Goal: Learn about a topic

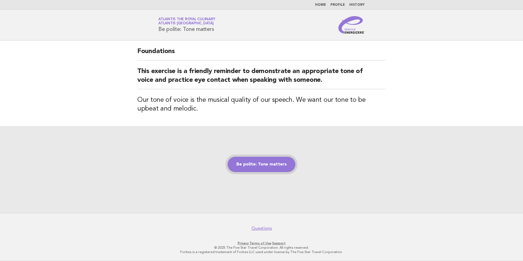
click at [263, 160] on link "Be polite: Tone matters" at bounding box center [261, 164] width 68 height 15
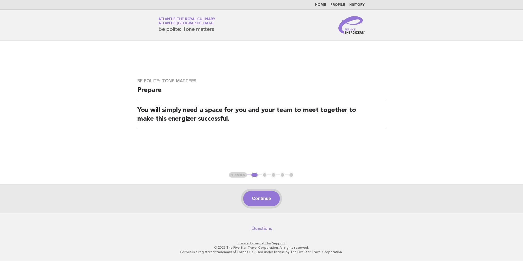
click at [266, 200] on button "Continue" at bounding box center [261, 198] width 36 height 15
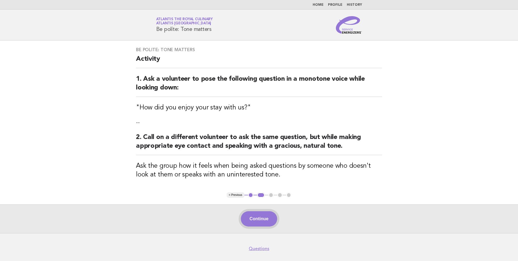
click at [267, 215] on button "Continue" at bounding box center [259, 218] width 36 height 15
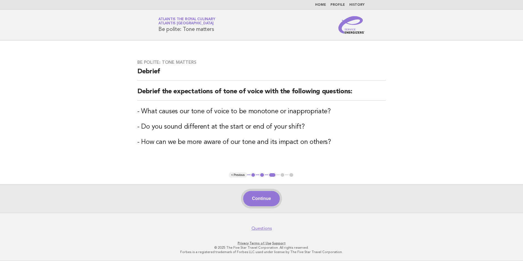
click at [254, 197] on button "Continue" at bounding box center [261, 198] width 36 height 15
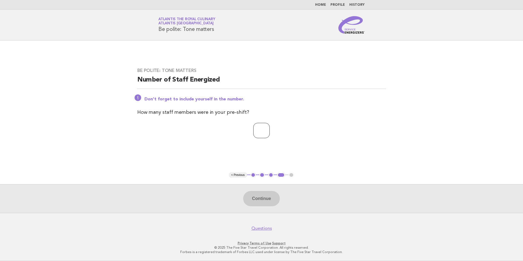
click at [253, 127] on input "number" at bounding box center [261, 130] width 16 height 15
type input "*"
click at [263, 201] on button "Continue" at bounding box center [261, 198] width 36 height 15
